Goal: Navigation & Orientation: Find specific page/section

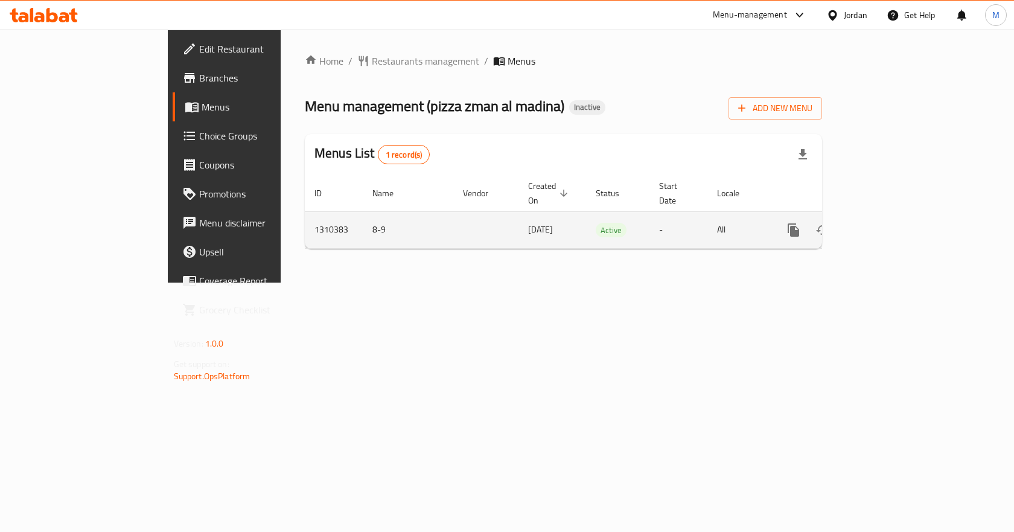
click at [888, 223] on icon "enhanced table" at bounding box center [880, 230] width 14 height 14
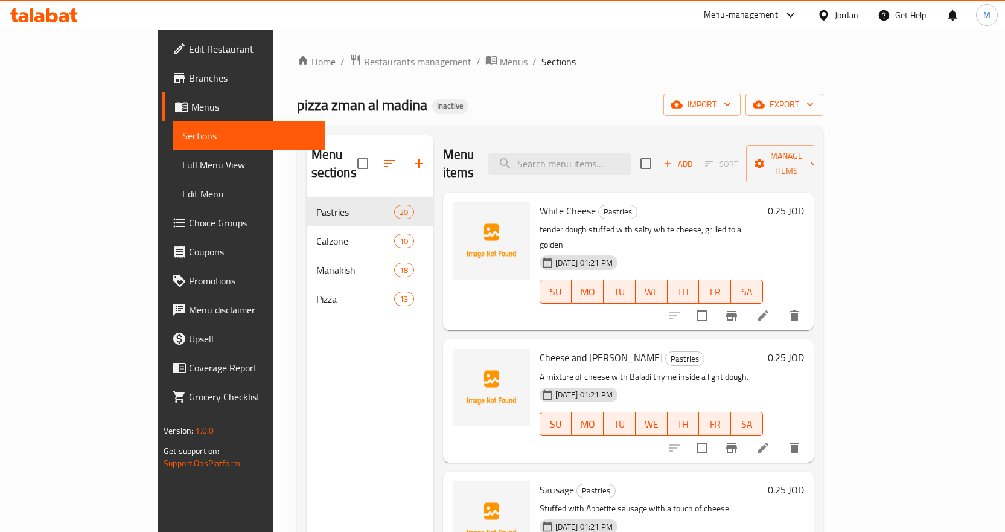
click at [182, 157] on span "Full Menu View" at bounding box center [248, 164] width 133 height 14
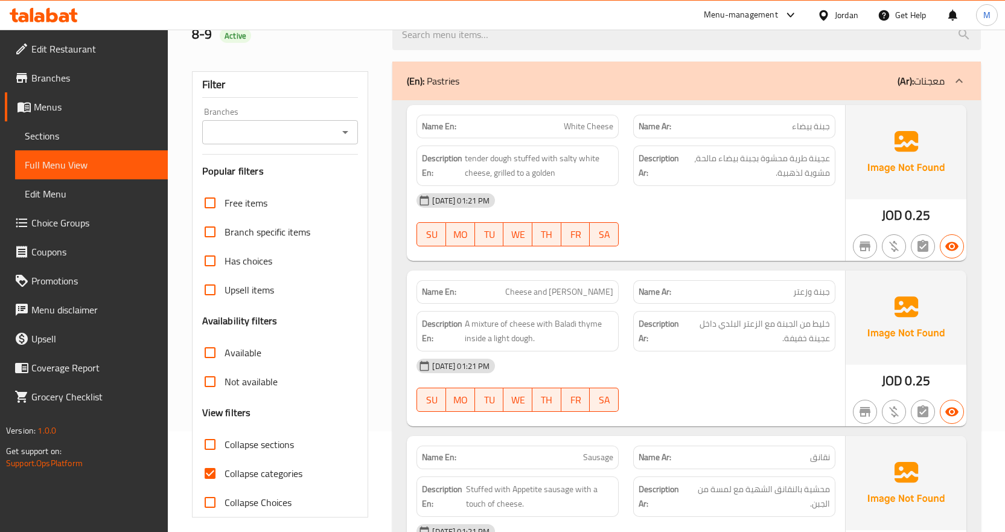
scroll to position [181, 0]
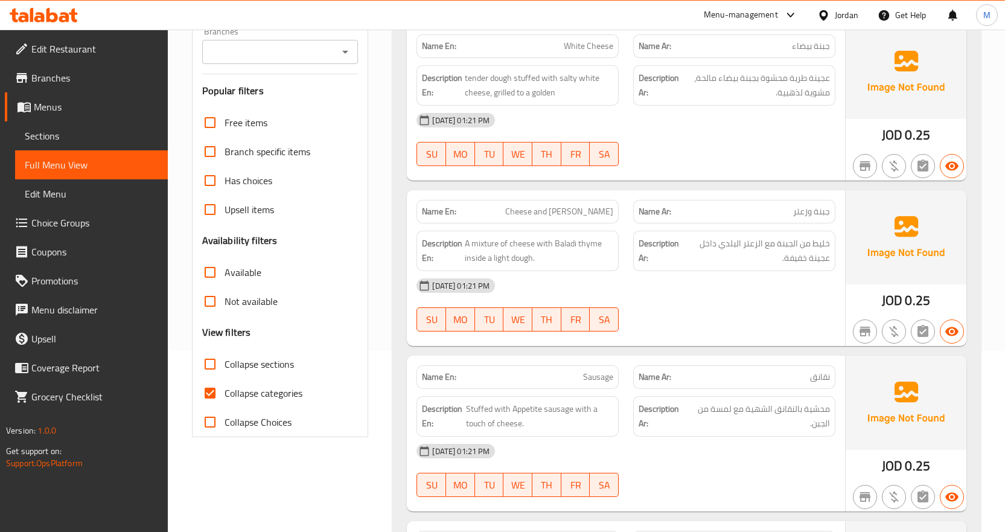
click at [272, 395] on span "Collapse categories" at bounding box center [263, 393] width 78 height 14
click at [224, 395] on input "Collapse categories" at bounding box center [209, 392] width 29 height 29
checkbox input "false"
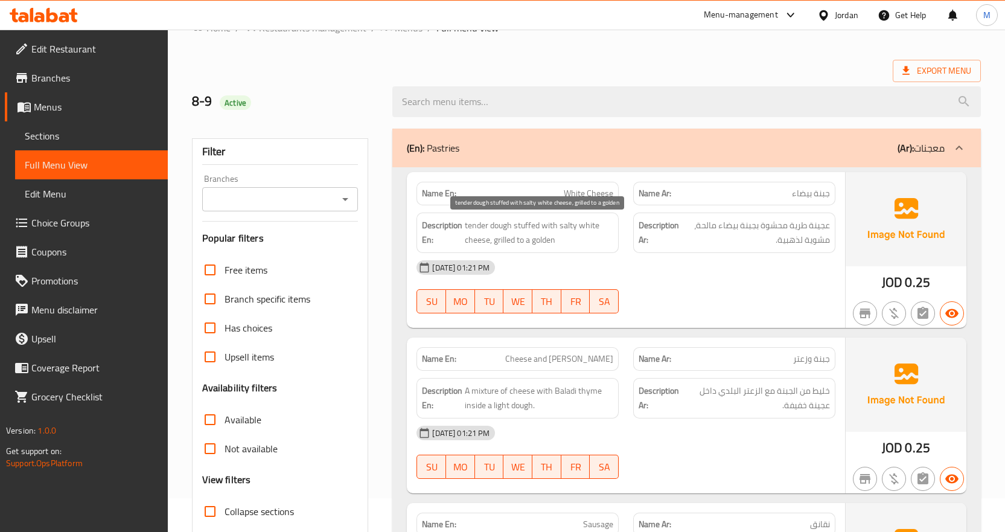
scroll to position [0, 0]
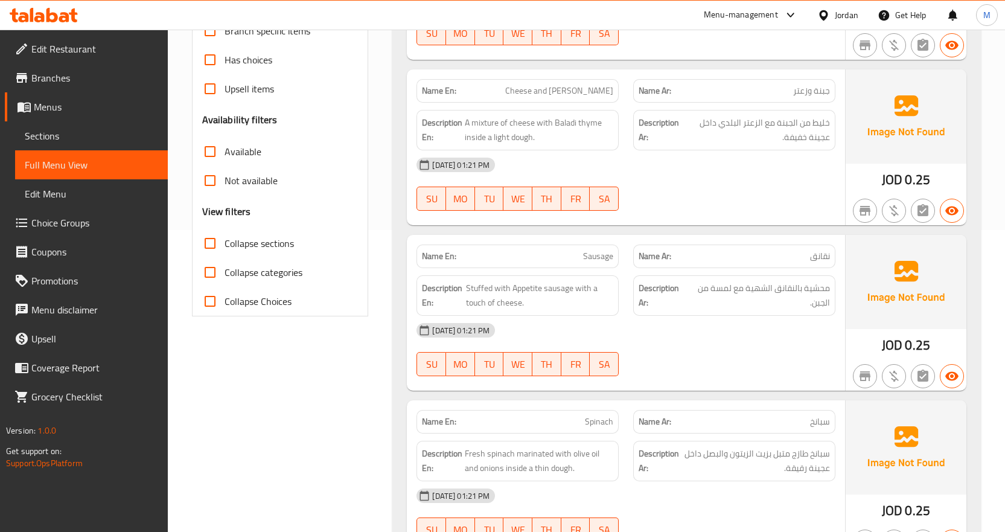
click at [73, 141] on span "Sections" at bounding box center [91, 136] width 133 height 14
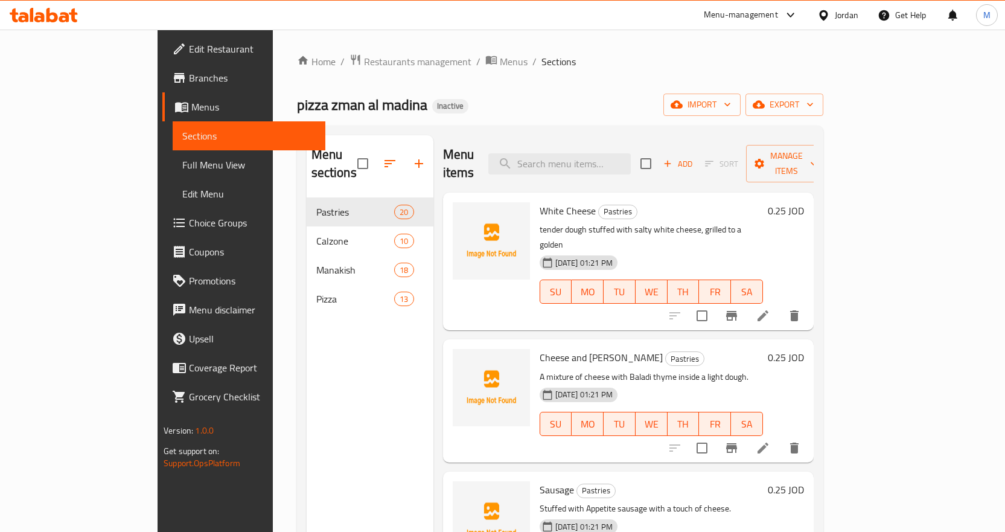
scroll to position [40, 0]
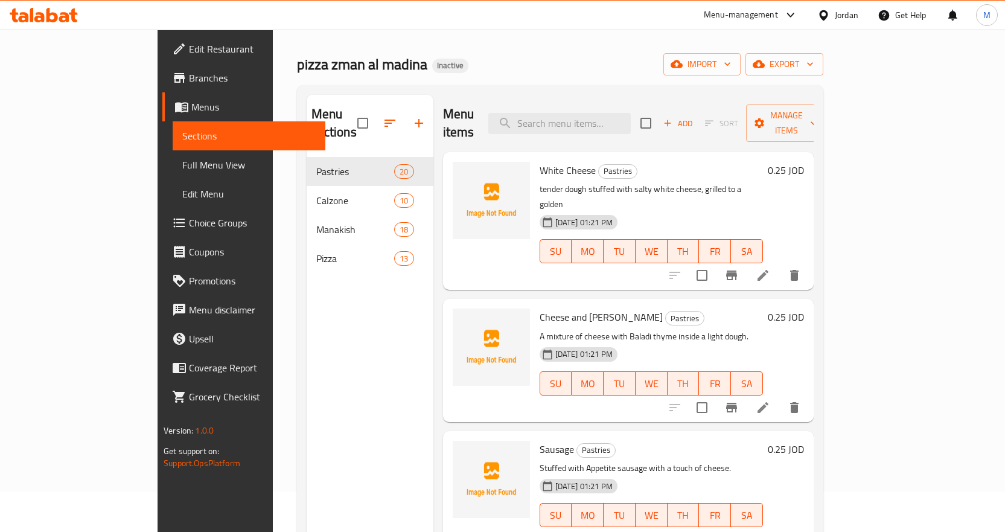
click at [182, 164] on span "Full Menu View" at bounding box center [248, 164] width 133 height 14
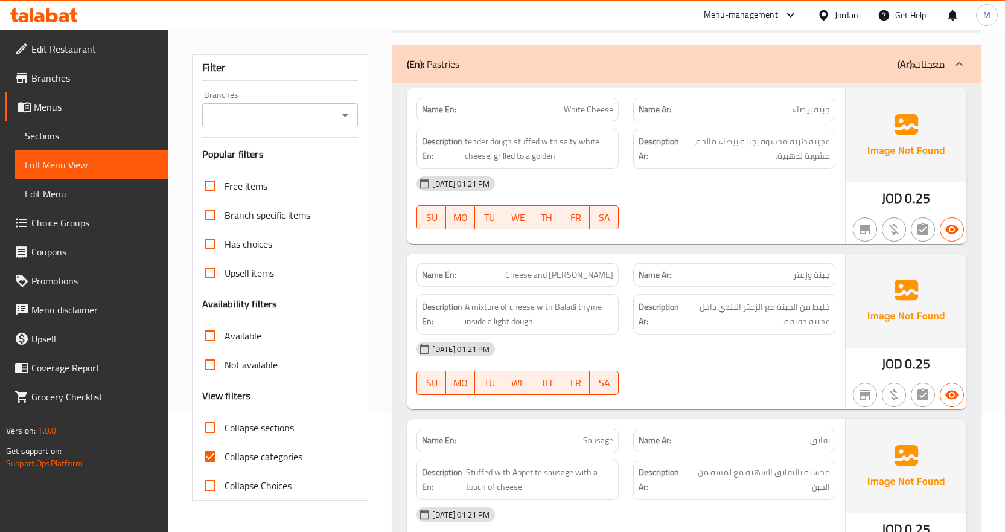
scroll to position [161, 0]
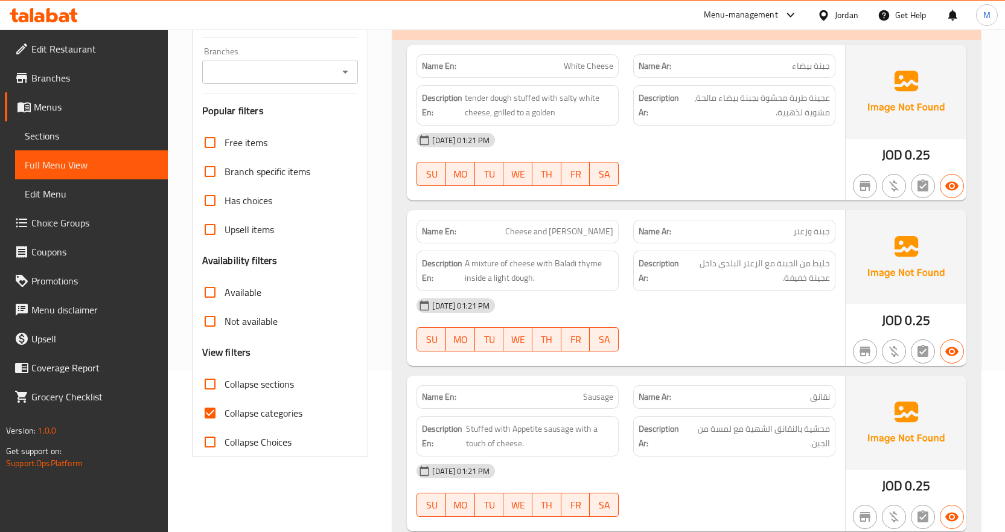
click at [266, 414] on span "Collapse categories" at bounding box center [263, 412] width 78 height 14
click at [224, 414] on input "Collapse categories" at bounding box center [209, 412] width 29 height 29
checkbox input "false"
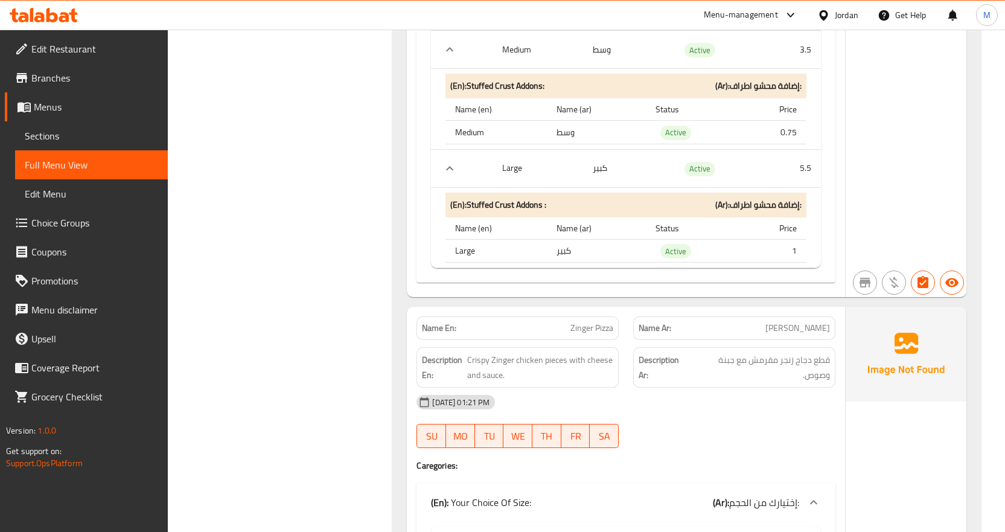
scroll to position [15983, 0]
